Goal: Task Accomplishment & Management: Complete application form

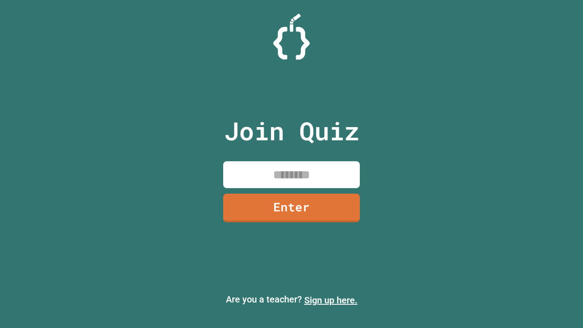
click at [331, 300] on link "Sign up here." at bounding box center [331, 300] width 53 height 11
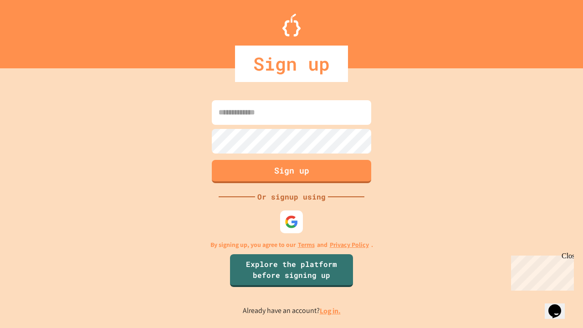
click at [331, 311] on link "Log in." at bounding box center [330, 311] width 21 height 10
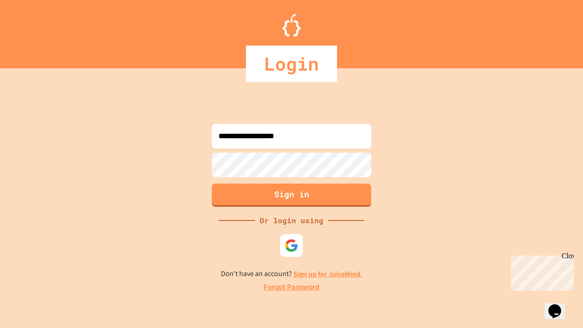
type input "**********"
